Goal: Information Seeking & Learning: Learn about a topic

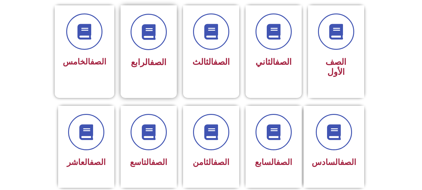
scroll to position [171, 0]
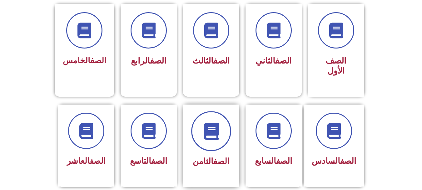
click at [217, 127] on icon at bounding box center [210, 130] width 17 height 17
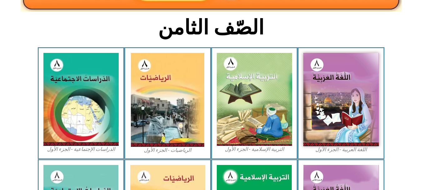
scroll to position [148, 0]
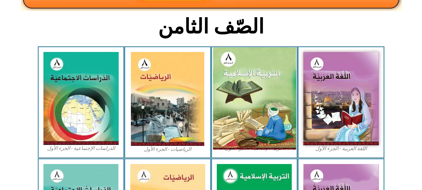
click at [273, 99] on img at bounding box center [254, 98] width 83 height 102
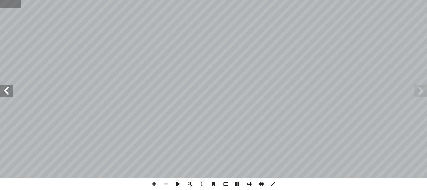
click at [11, 6] on input "text" at bounding box center [10, 4] width 21 height 8
click at [8, 93] on span at bounding box center [6, 90] width 12 height 12
click at [419, 89] on span at bounding box center [420, 90] width 12 height 12
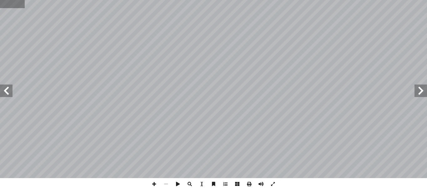
click at [9, 2] on input "text" at bounding box center [12, 4] width 24 height 8
type input "**"
click at [5, 87] on span at bounding box center [6, 90] width 12 height 12
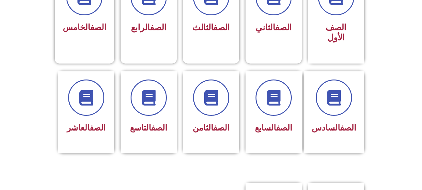
scroll to position [201, 0]
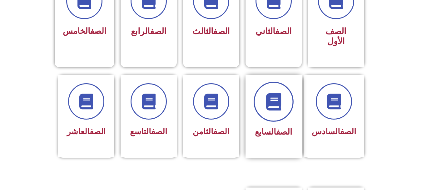
click at [276, 94] on icon at bounding box center [273, 101] width 17 height 17
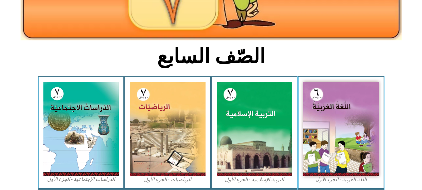
scroll to position [124, 0]
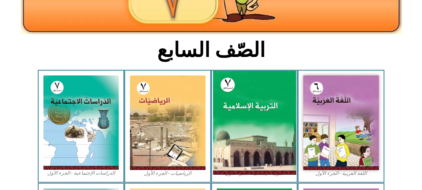
click at [231, 137] on img at bounding box center [254, 123] width 83 height 104
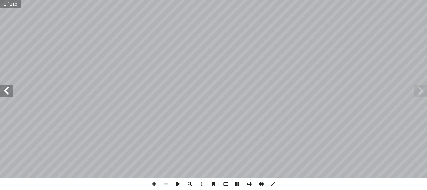
click at [8, 94] on span at bounding box center [6, 90] width 12 height 12
